Goal: Transaction & Acquisition: Purchase product/service

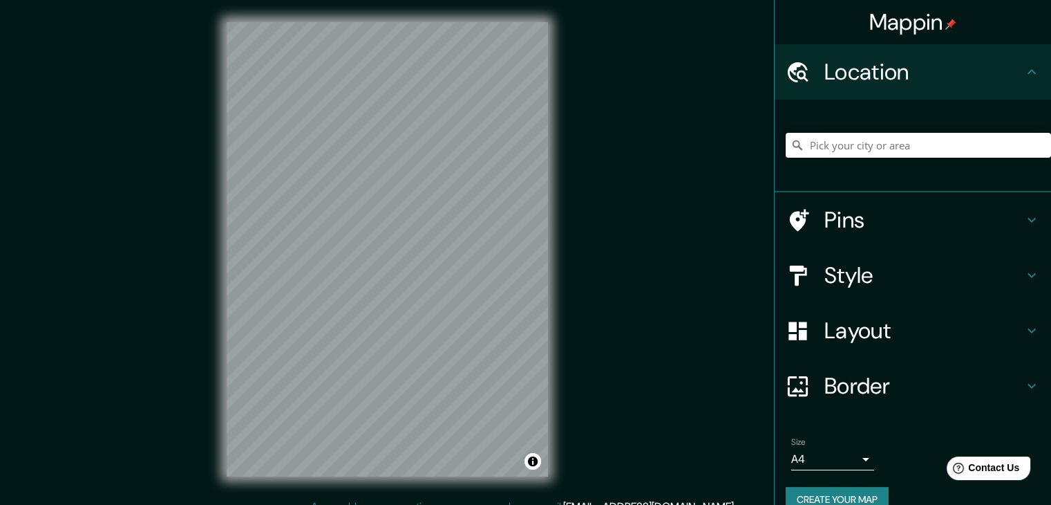
click at [830, 152] on input "Pick your city or area" at bounding box center [918, 145] width 265 height 25
type input "[GEOGRAPHIC_DATA], [GEOGRAPHIC_DATA], [GEOGRAPHIC_DATA]"
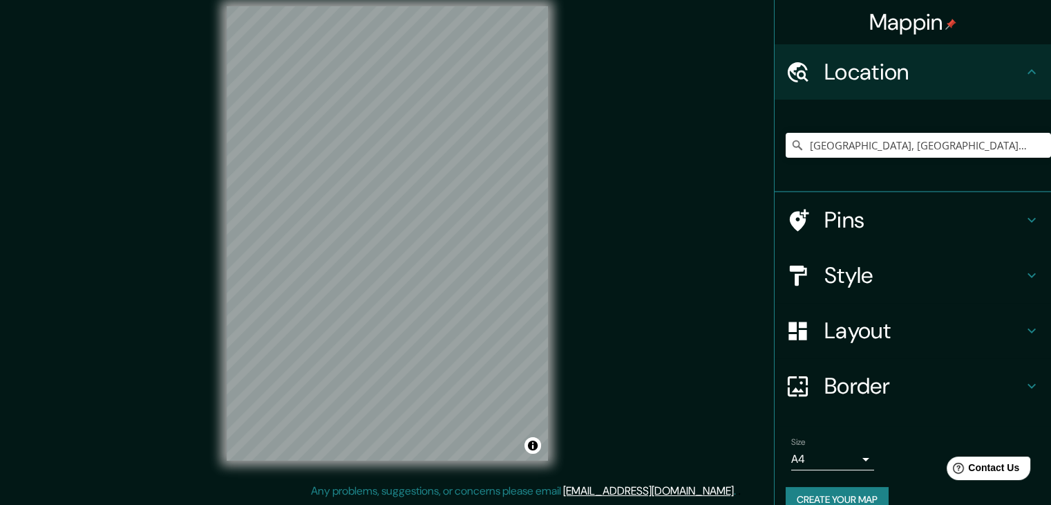
click at [833, 221] on h4 "Pins" at bounding box center [924, 220] width 199 height 28
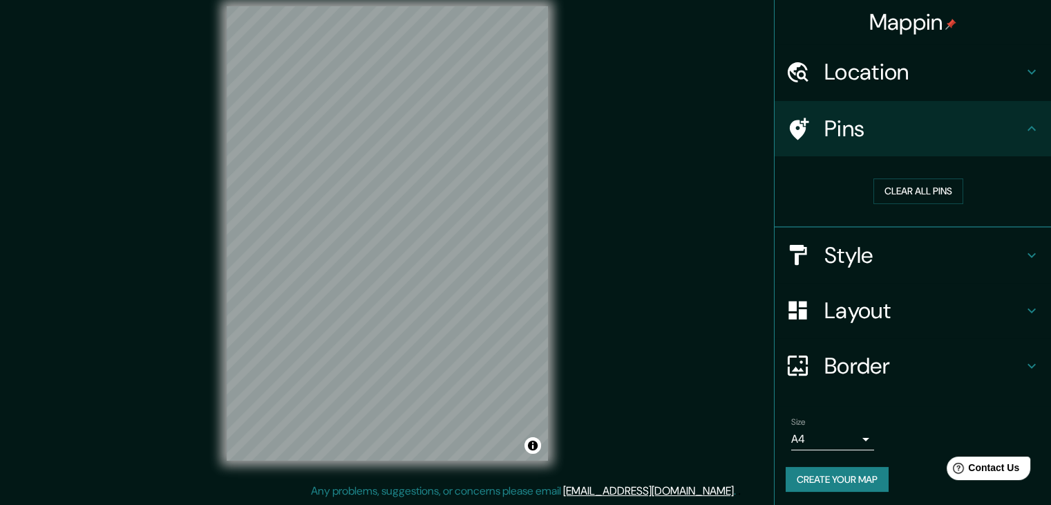
click at [869, 251] on h4 "Style" at bounding box center [924, 255] width 199 height 28
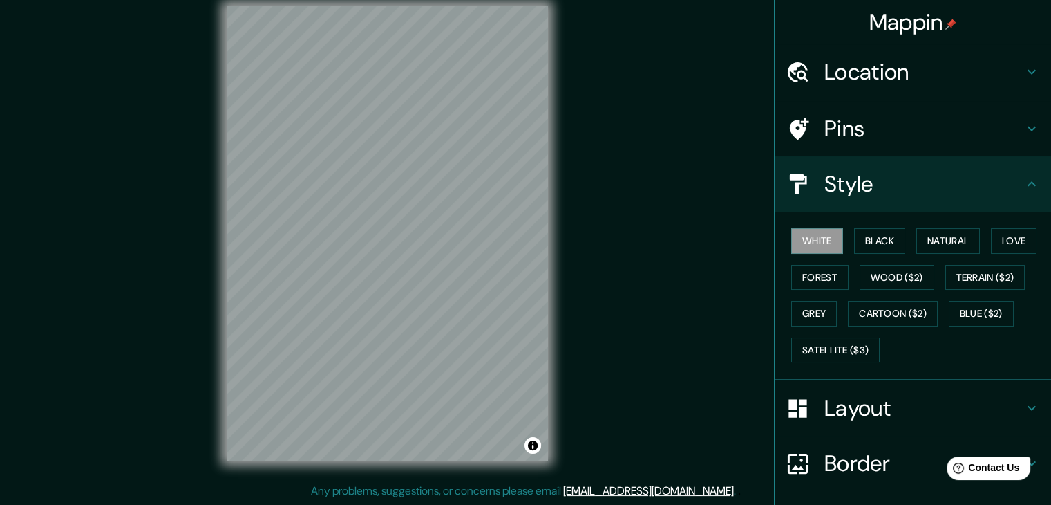
click at [868, 409] on h4 "Layout" at bounding box center [924, 408] width 199 height 28
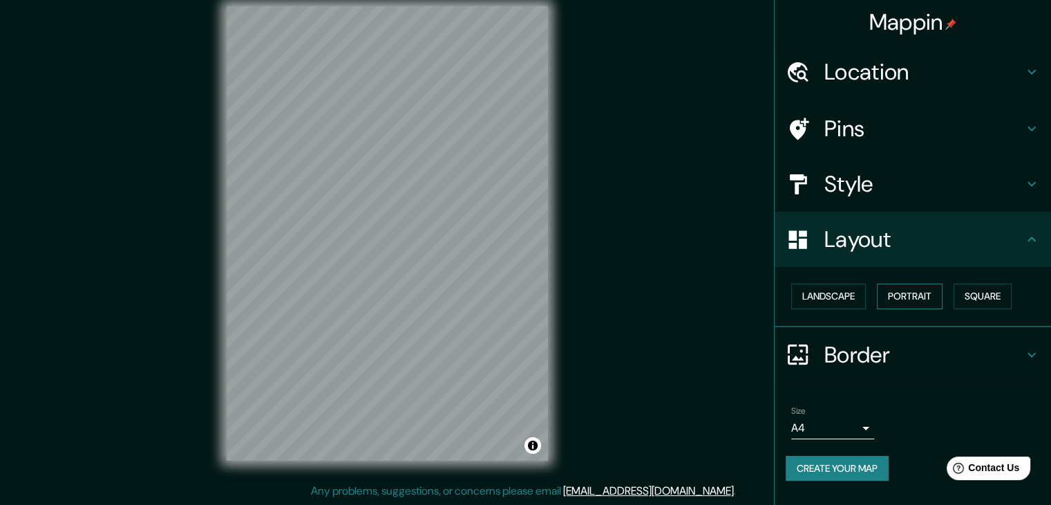
click at [910, 291] on button "Portrait" at bounding box center [910, 296] width 66 height 26
click at [838, 294] on button "Landscape" at bounding box center [829, 296] width 75 height 26
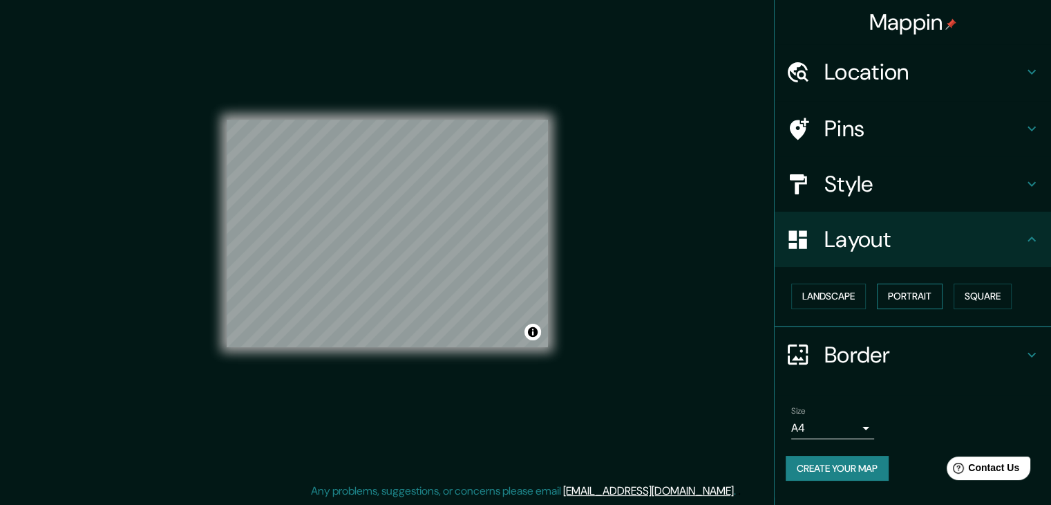
click at [916, 299] on button "Portrait" at bounding box center [910, 296] width 66 height 26
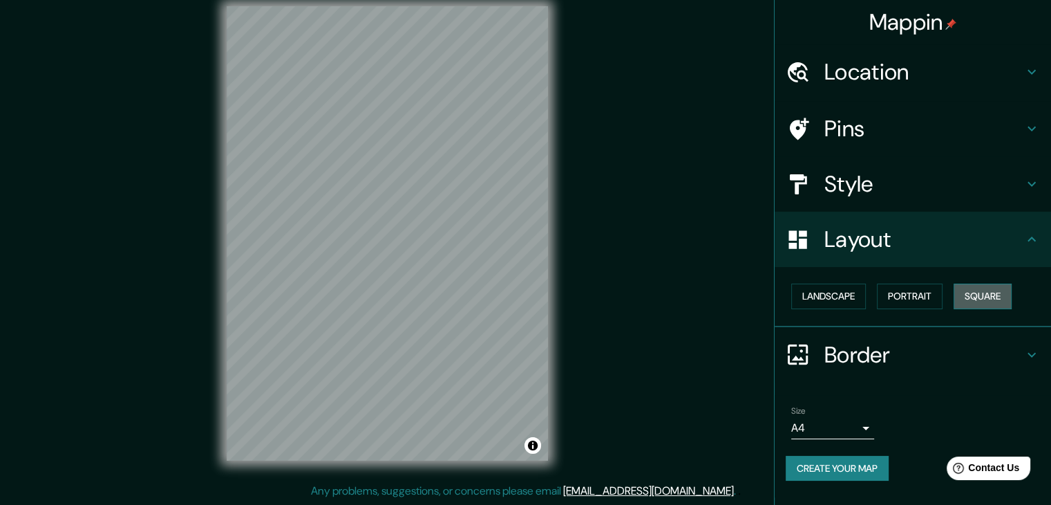
click at [974, 298] on button "Square" at bounding box center [983, 296] width 58 height 26
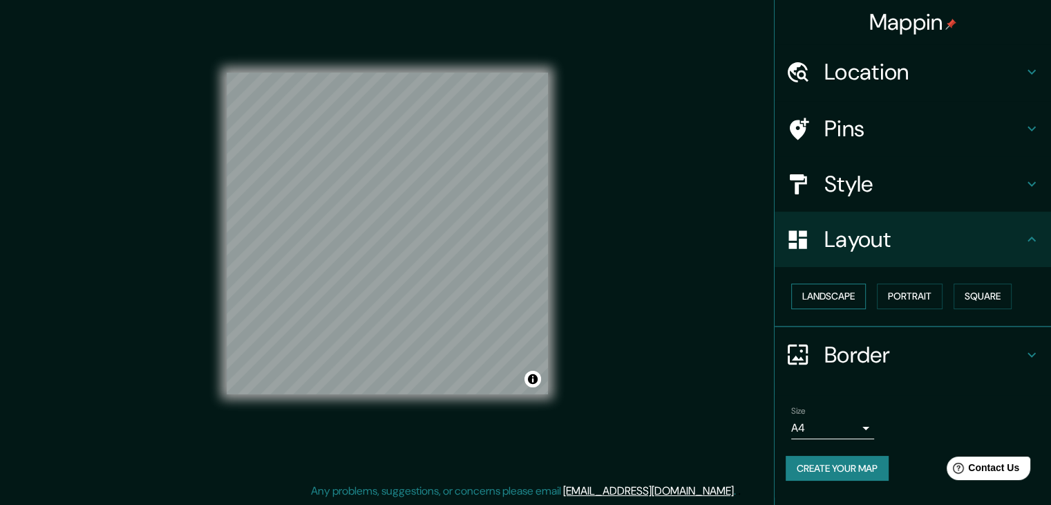
click at [854, 299] on button "Landscape" at bounding box center [829, 296] width 75 height 26
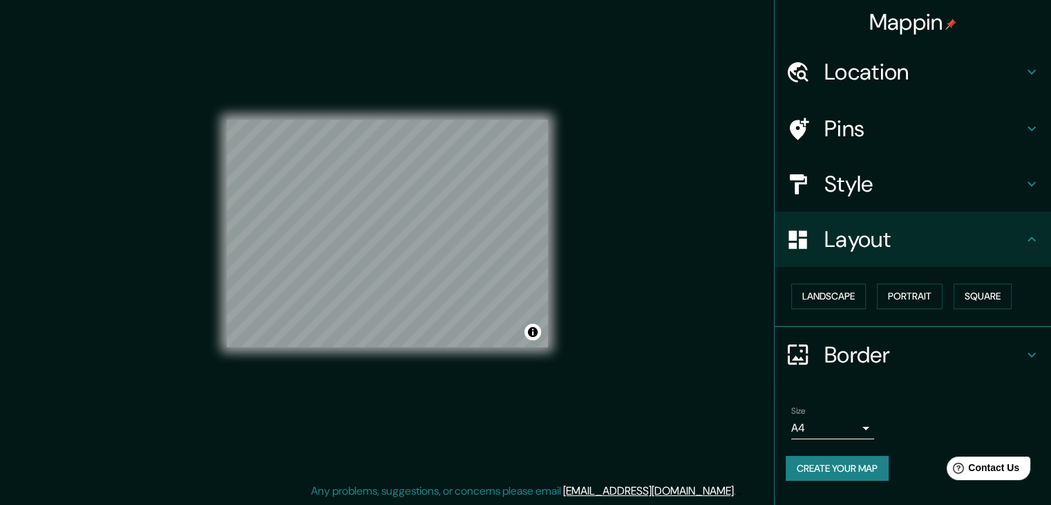
click at [940, 357] on h4 "Border" at bounding box center [924, 355] width 199 height 28
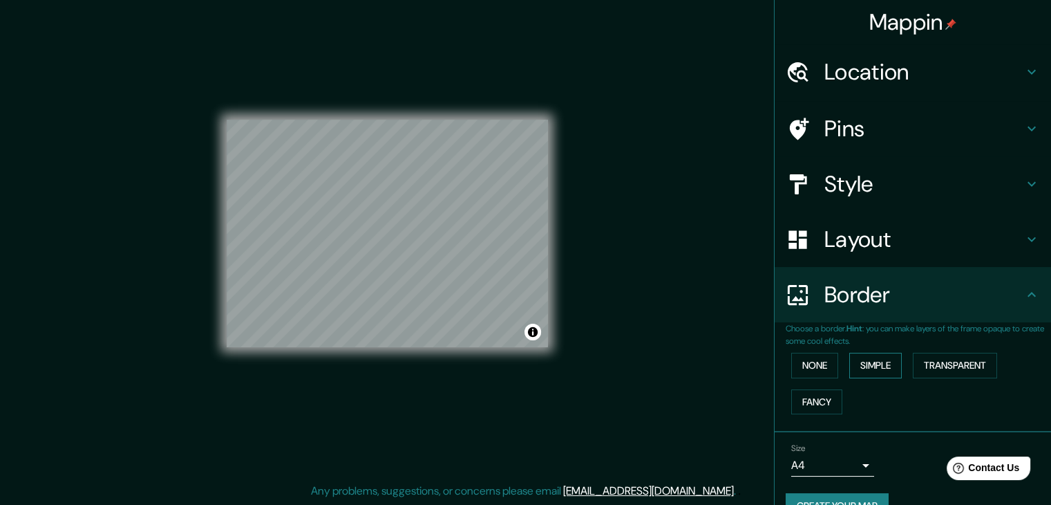
click at [862, 364] on button "Simple" at bounding box center [876, 366] width 53 height 26
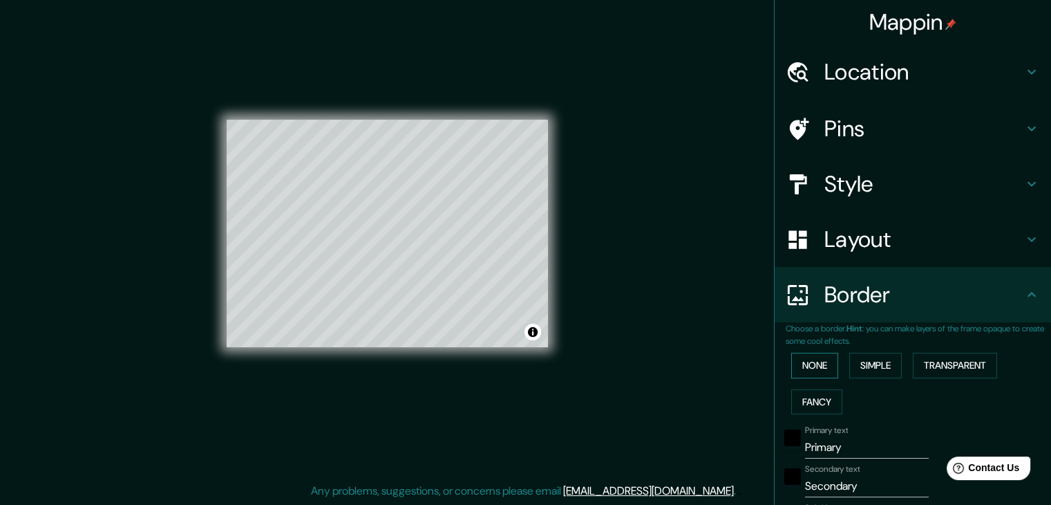
click at [816, 366] on button "None" at bounding box center [815, 366] width 47 height 26
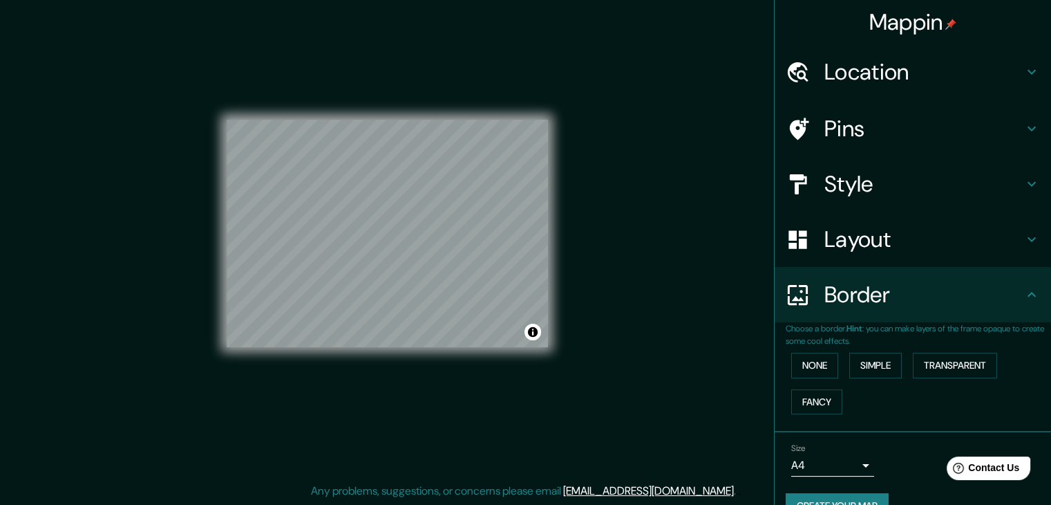
click at [804, 413] on div "None Simple Transparent Fancy" at bounding box center [918, 383] width 265 height 73
click at [806, 408] on button "Fancy" at bounding box center [817, 402] width 51 height 26
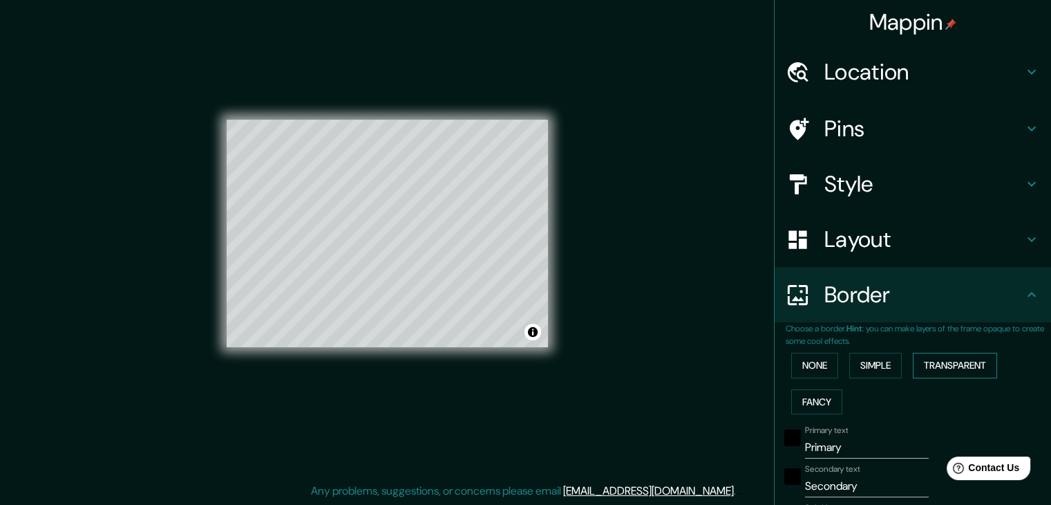
click at [943, 368] on button "Transparent" at bounding box center [955, 366] width 84 height 26
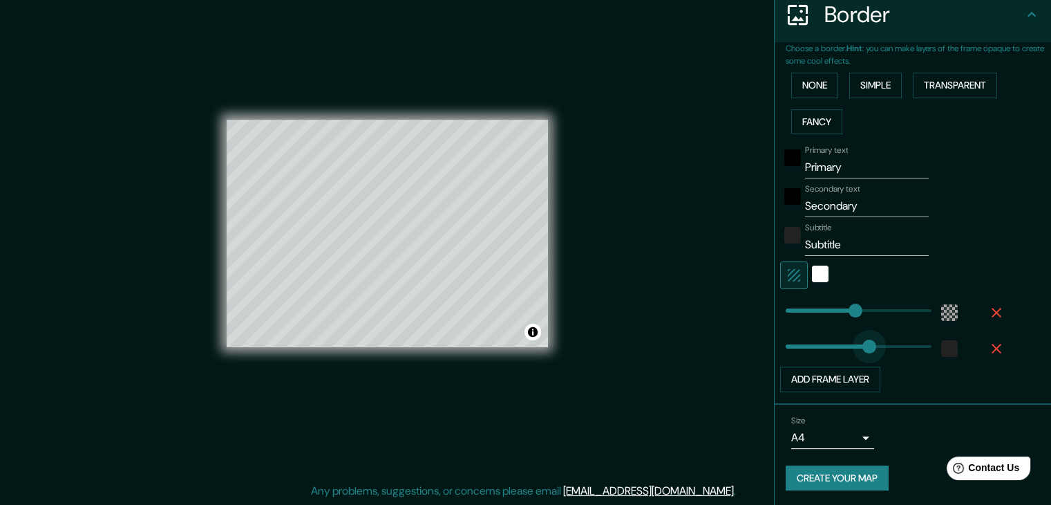
type input "350"
drag, startPoint x: 811, startPoint y: 350, endPoint x: 885, endPoint y: 348, distance: 74.0
type input "223"
type input "0"
drag, startPoint x: 882, startPoint y: 348, endPoint x: 755, endPoint y: 355, distance: 127.4
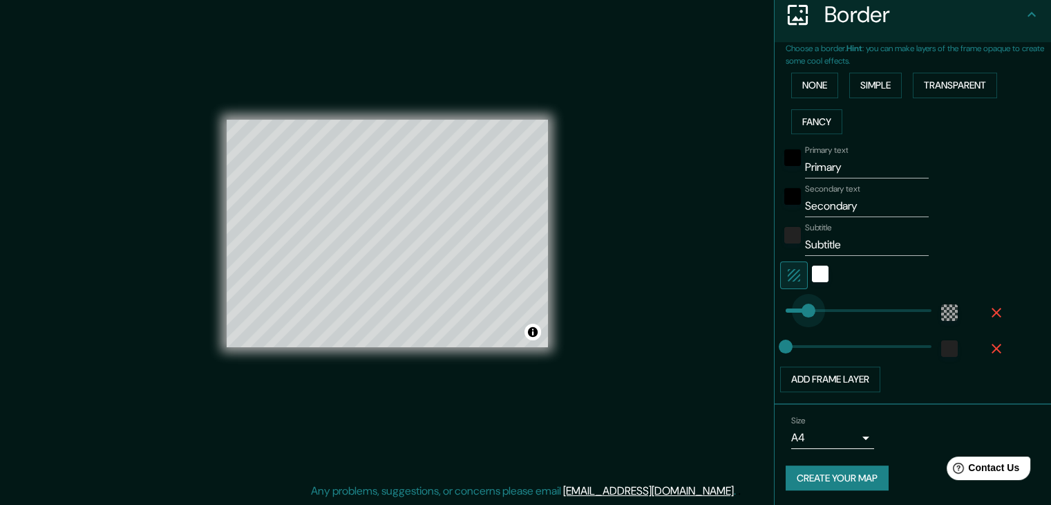
type input "0"
drag, startPoint x: 841, startPoint y: 308, endPoint x: 769, endPoint y: 318, distance: 73.3
click at [832, 373] on button "Add frame layer" at bounding box center [830, 379] width 100 height 26
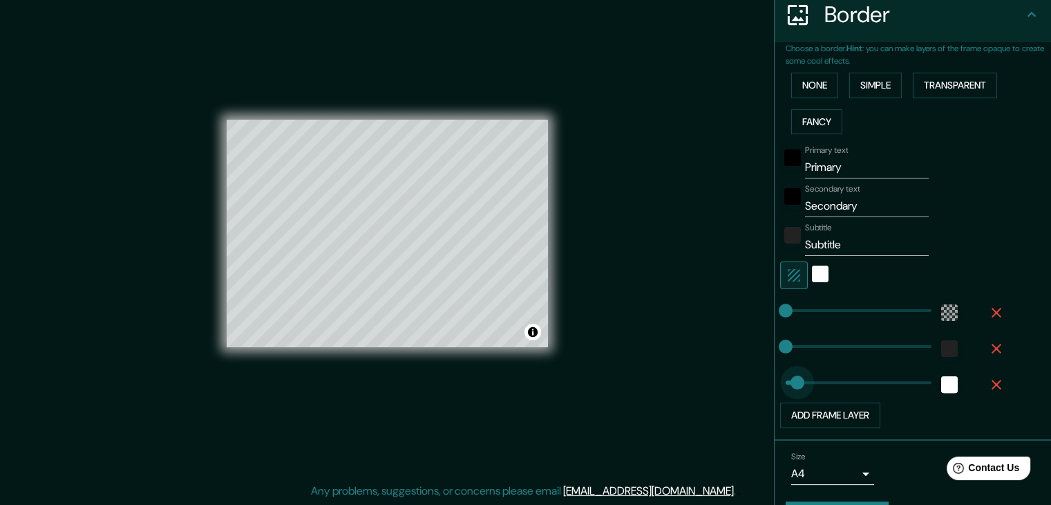
type input "0"
drag, startPoint x: 833, startPoint y: 377, endPoint x: 772, endPoint y: 383, distance: 61.8
type input "447"
drag, startPoint x: 776, startPoint y: 374, endPoint x: 915, endPoint y: 389, distance: 140.4
type input "0"
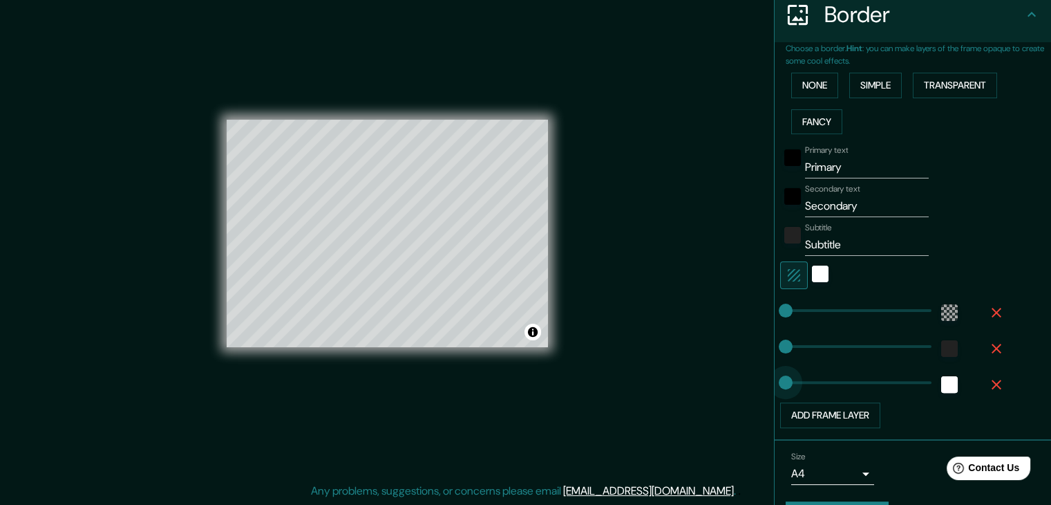
drag, startPoint x: 787, startPoint y: 386, endPoint x: 718, endPoint y: 396, distance: 69.9
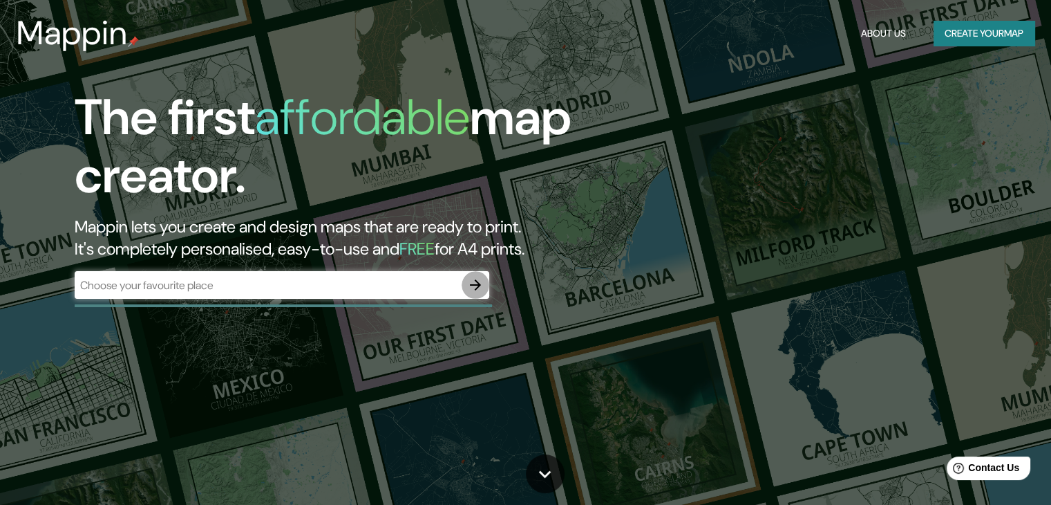
click at [474, 287] on icon "button" at bounding box center [475, 285] width 17 height 17
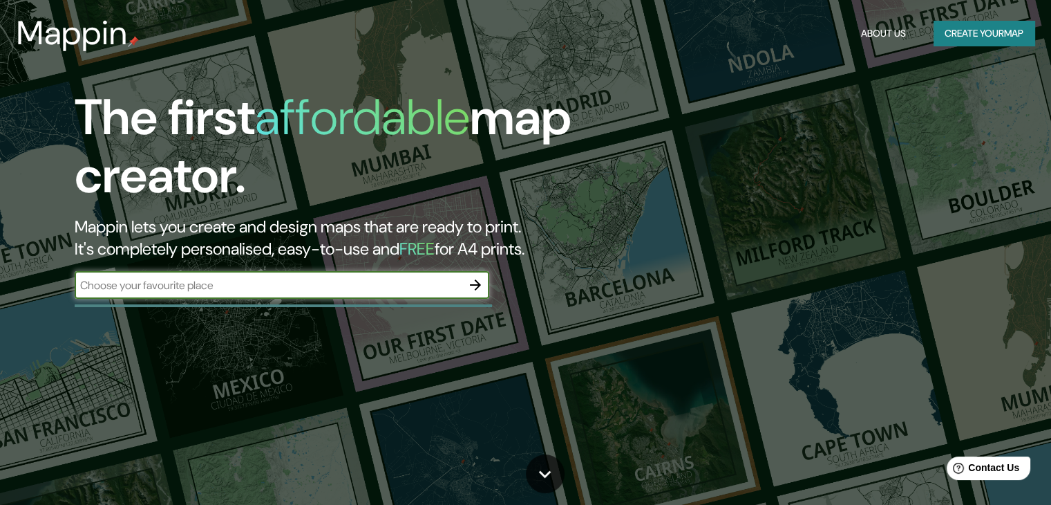
click at [962, 22] on button "Create your map" at bounding box center [984, 34] width 101 height 26
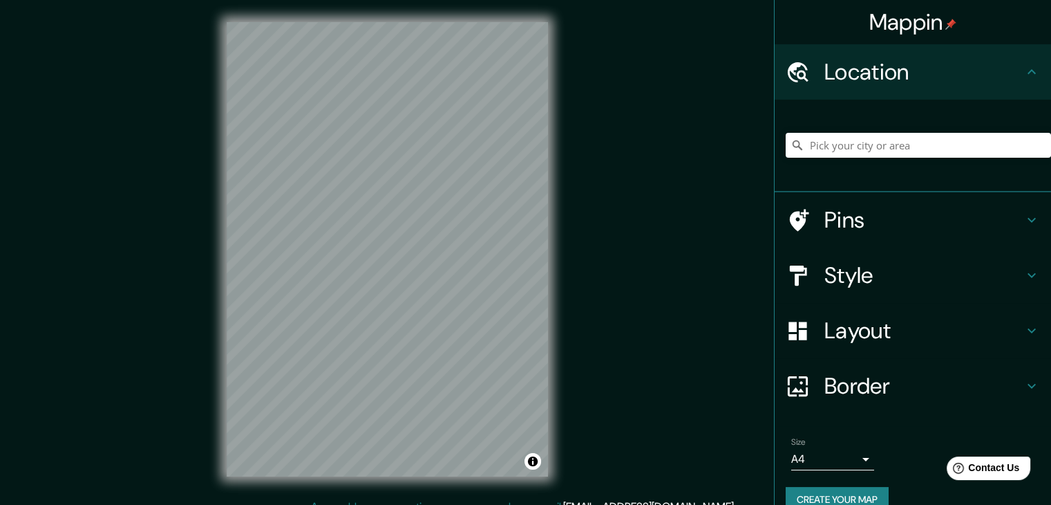
click at [995, 67] on h4 "Location" at bounding box center [924, 72] width 199 height 28
click at [1024, 66] on icon at bounding box center [1032, 72] width 17 height 17
click at [888, 142] on input "Pick your city or area" at bounding box center [918, 145] width 265 height 25
click at [561, 315] on div "© Mapbox © OpenStreetMap Improve this map" at bounding box center [388, 249] width 366 height 498
click at [1012, 142] on input "[GEOGRAPHIC_DATA], [GEOGRAPHIC_DATA], [GEOGRAPHIC_DATA] 8700000, [GEOGRAPHIC_DA…" at bounding box center [918, 145] width 265 height 25
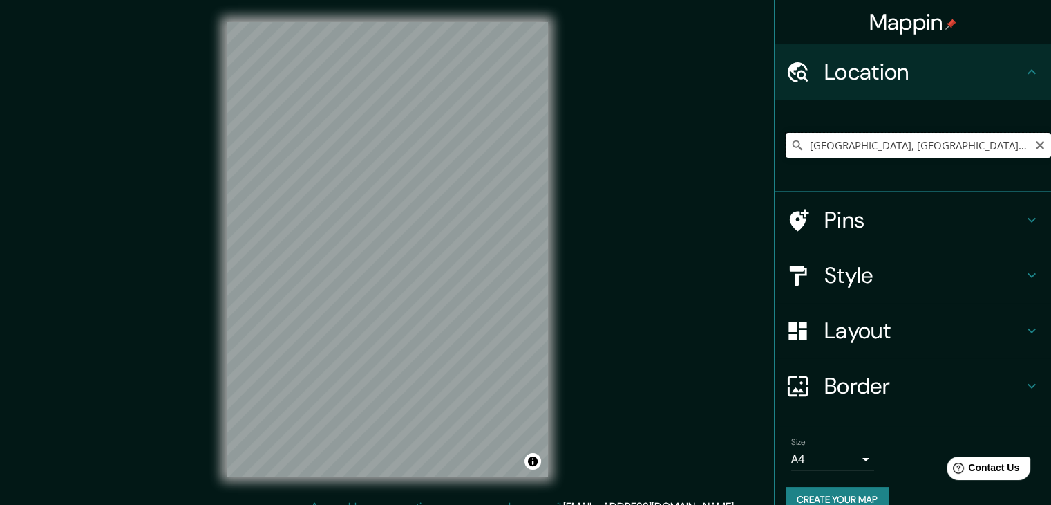
scroll to position [0, 13]
drag, startPoint x: 1015, startPoint y: 142, endPoint x: 904, endPoint y: 153, distance: 111.9
click at [904, 153] on input "[GEOGRAPHIC_DATA], [GEOGRAPHIC_DATA], [GEOGRAPHIC_DATA] 8700000, [GEOGRAPHIC_DA…" at bounding box center [918, 145] width 265 height 25
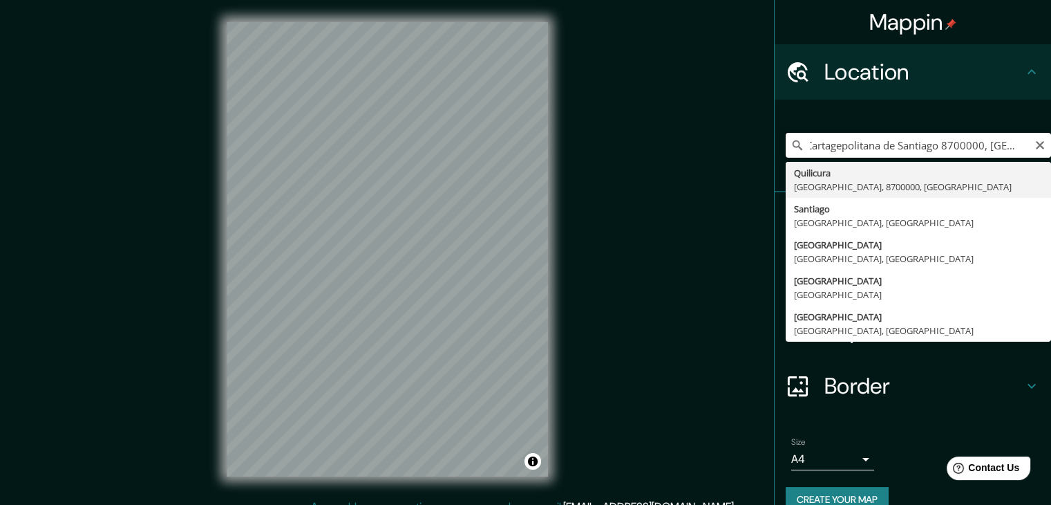
scroll to position [0, 0]
type input "politana de Santiago 8700000, [GEOGRAPHIC_DATA]"
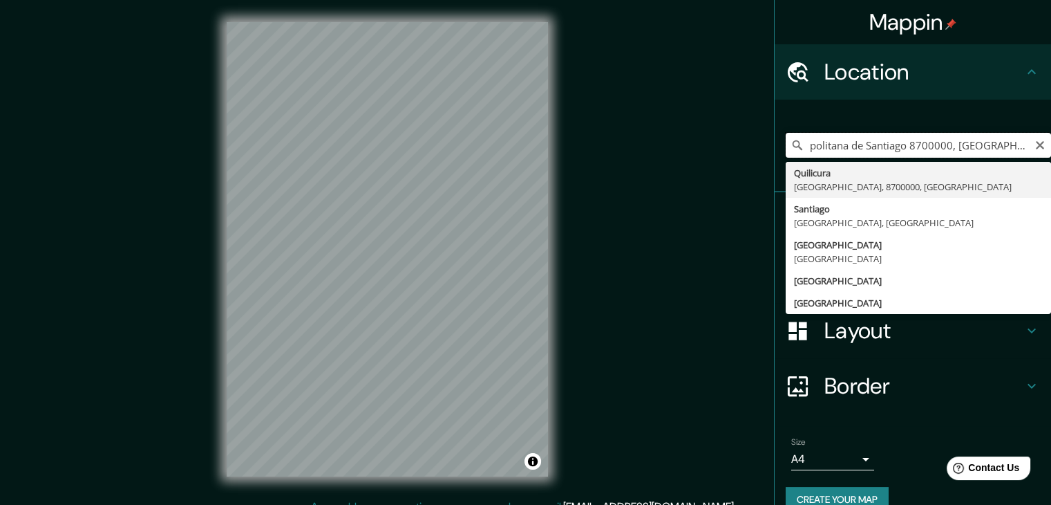
drag, startPoint x: 975, startPoint y: 138, endPoint x: 769, endPoint y: 144, distance: 206.1
click at [775, 144] on div "[GEOGRAPHIC_DATA] 8700000, [GEOGRAPHIC_DATA] [GEOGRAPHIC_DATA] [GEOGRAPHIC_DATA…" at bounding box center [913, 146] width 277 height 93
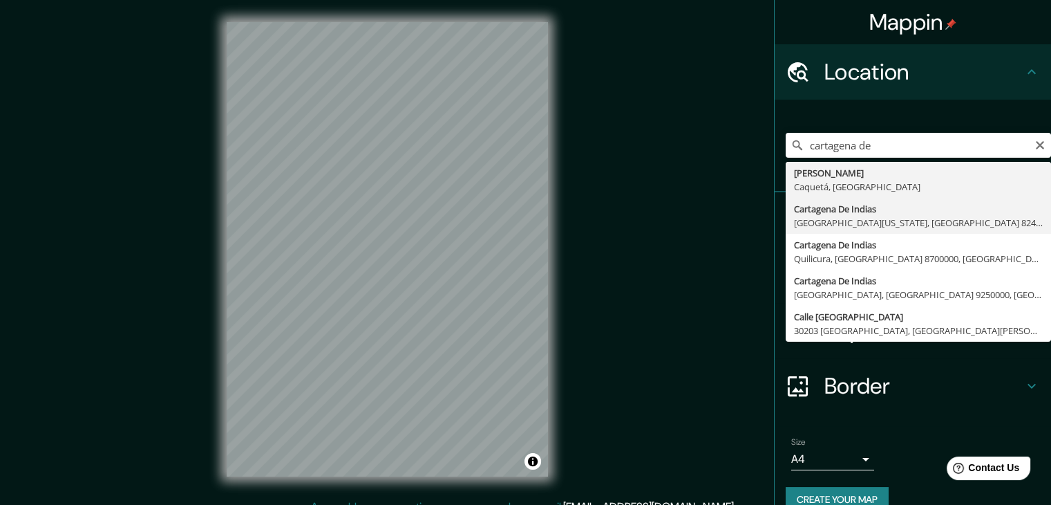
type input "[GEOGRAPHIC_DATA], [GEOGRAPHIC_DATA][US_STATE], [GEOGRAPHIC_DATA] 8240000, [GEO…"
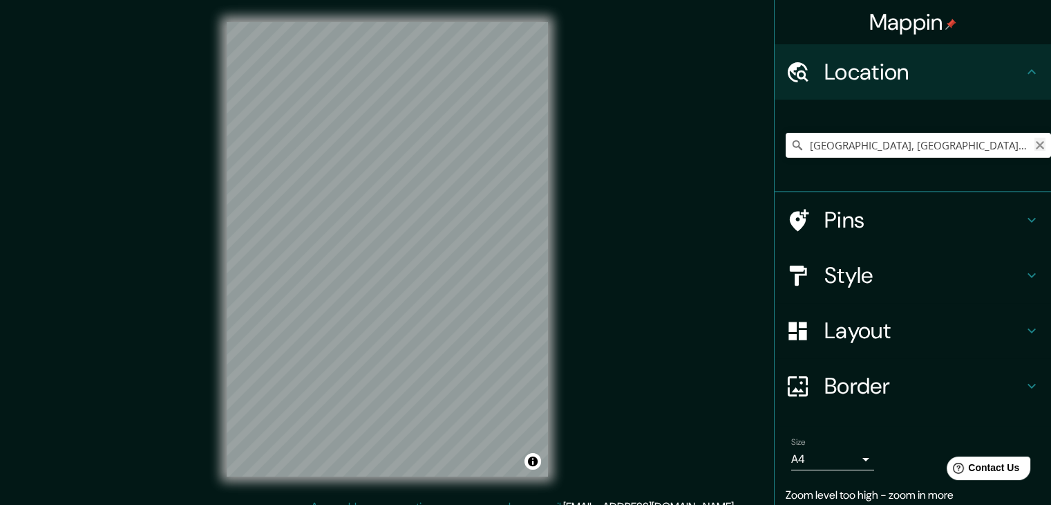
click at [1036, 147] on icon "Clear" at bounding box center [1040, 145] width 8 height 8
click at [964, 142] on input "Pick your city or area" at bounding box center [918, 145] width 265 height 25
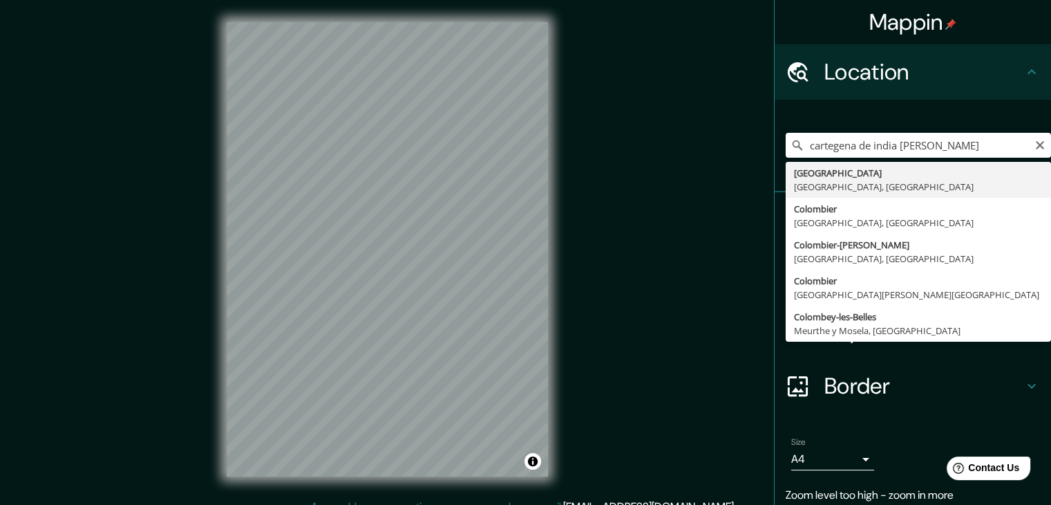
type input "[GEOGRAPHIC_DATA], [GEOGRAPHIC_DATA], [GEOGRAPHIC_DATA]"
